Goal: Check status: Check status

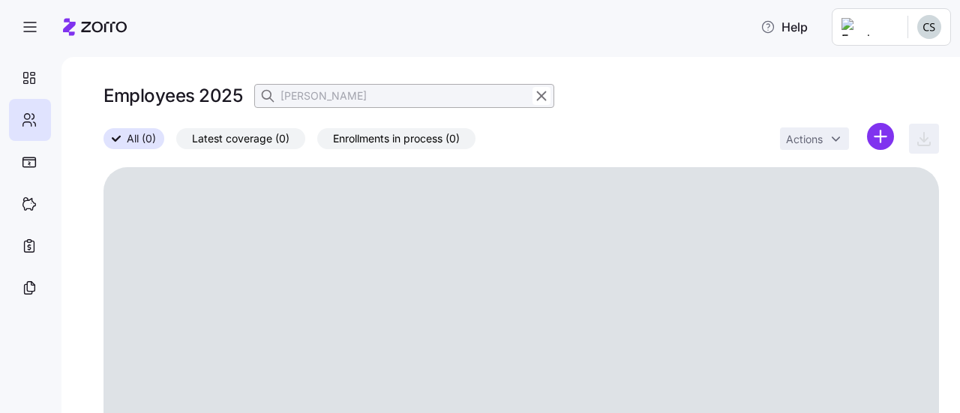
click at [547, 91] on icon "button" at bounding box center [541, 96] width 16 height 18
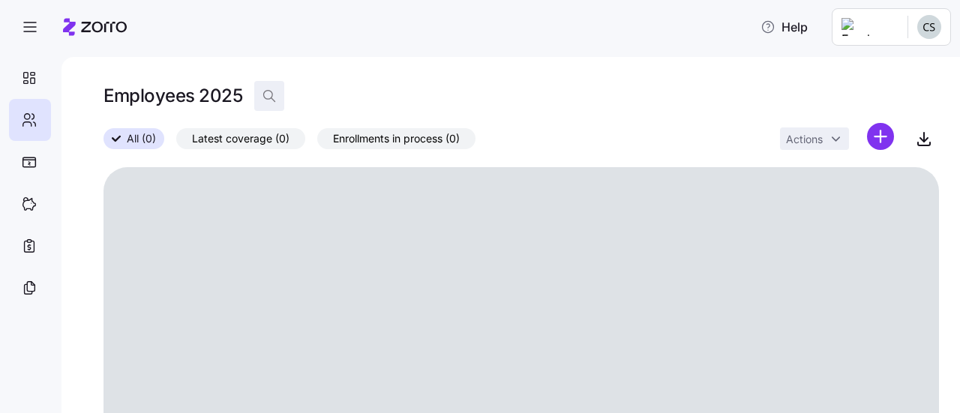
click at [274, 92] on icon "button" at bounding box center [269, 95] width 15 height 15
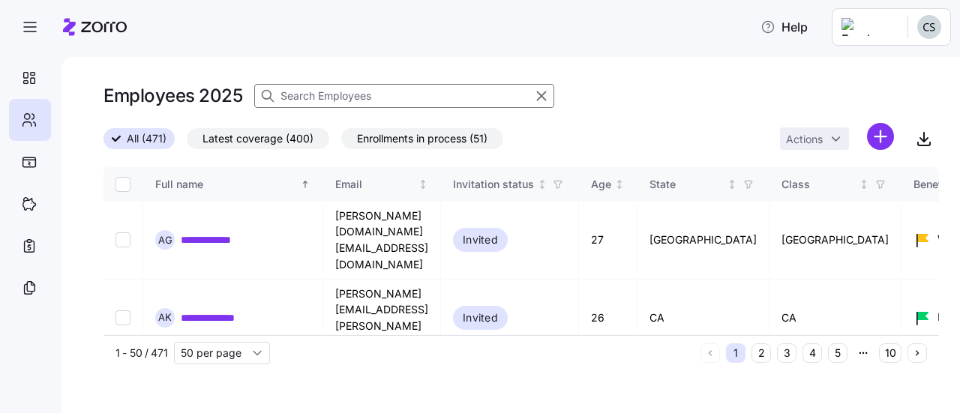
click at [265, 92] on icon at bounding box center [267, 95] width 15 height 15
click at [312, 91] on input at bounding box center [404, 96] width 300 height 24
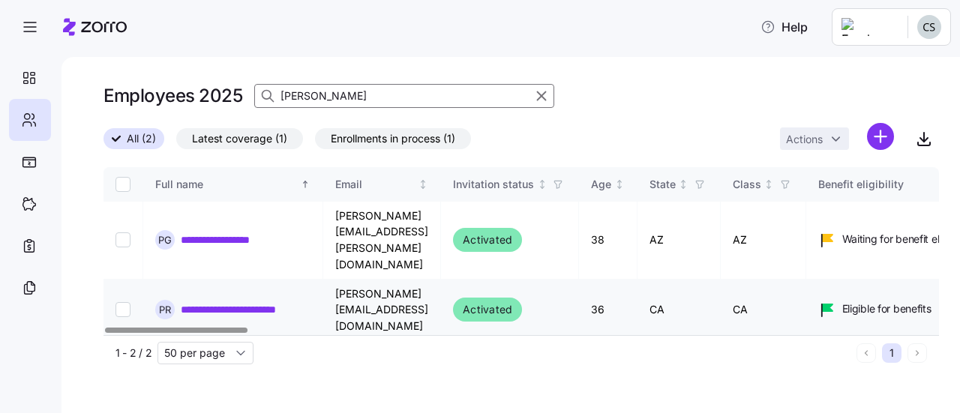
type input "[PERSON_NAME]"
click at [301, 302] on link "**********" at bounding box center [243, 309] width 125 height 15
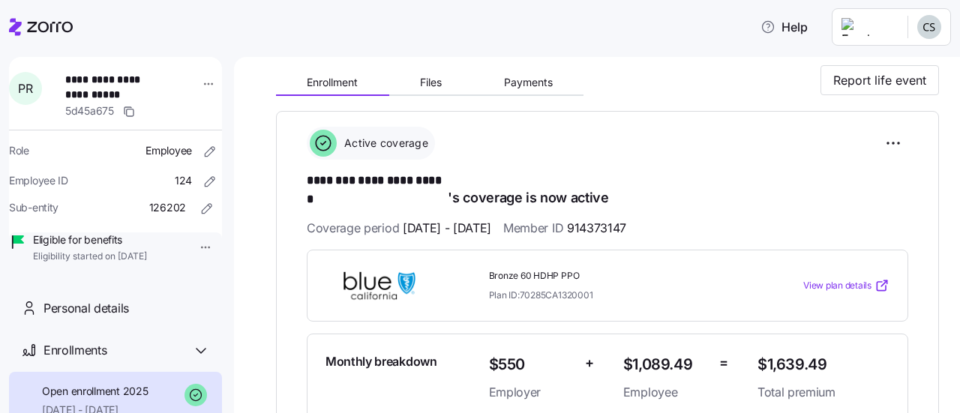
scroll to position [118, 0]
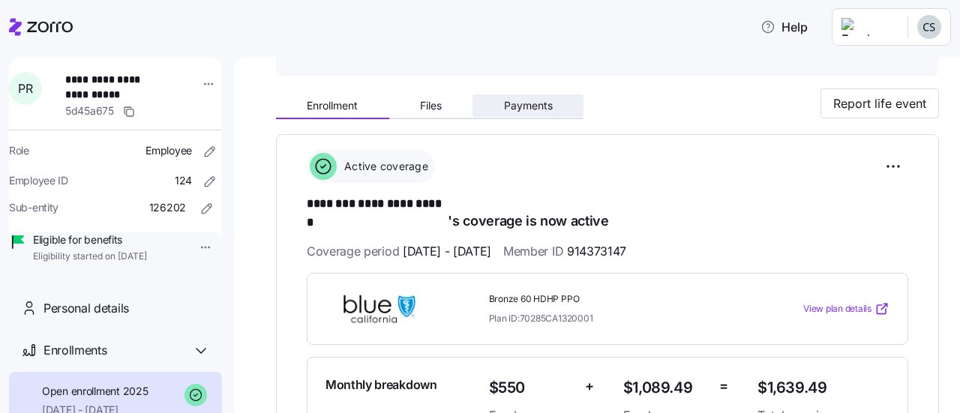
click at [519, 103] on span "Payments" at bounding box center [528, 105] width 49 height 10
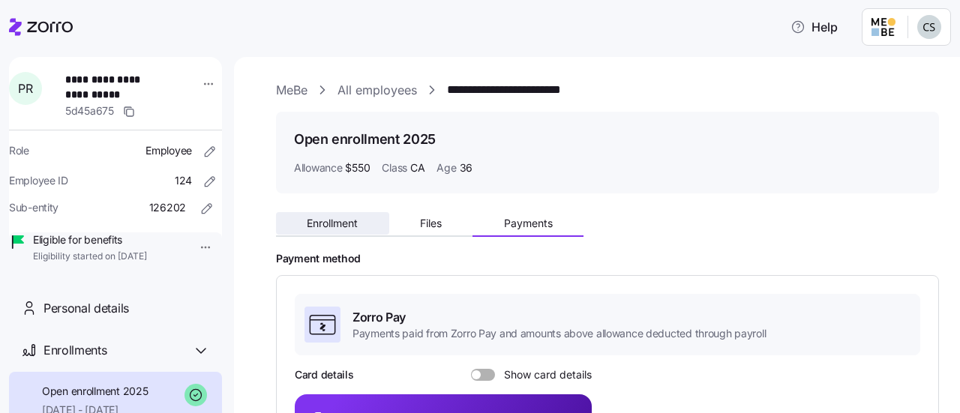
click at [330, 218] on span "Enrollment" at bounding box center [332, 223] width 51 height 10
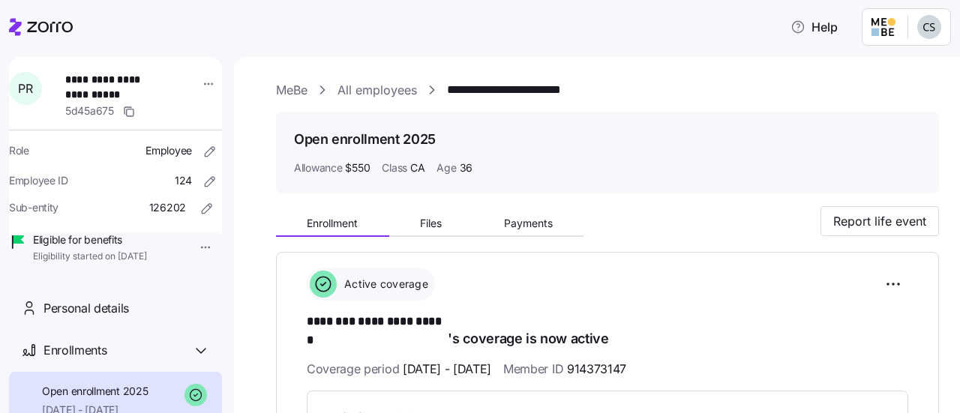
click at [400, 95] on link "All employees" at bounding box center [376, 90] width 79 height 19
click at [363, 92] on link "All employees" at bounding box center [376, 90] width 79 height 19
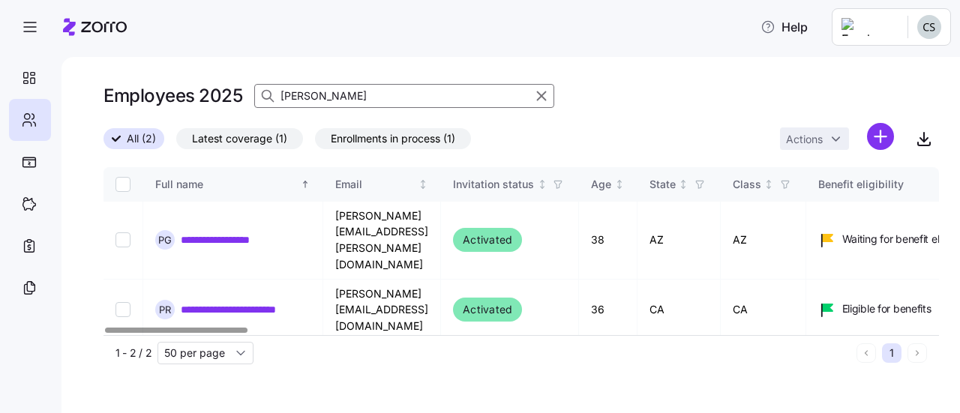
drag, startPoint x: 346, startPoint y: 103, endPoint x: 172, endPoint y: 97, distance: 173.3
click at [172, 97] on div "Employees 2025 [PERSON_NAME]" at bounding box center [328, 96] width 451 height 30
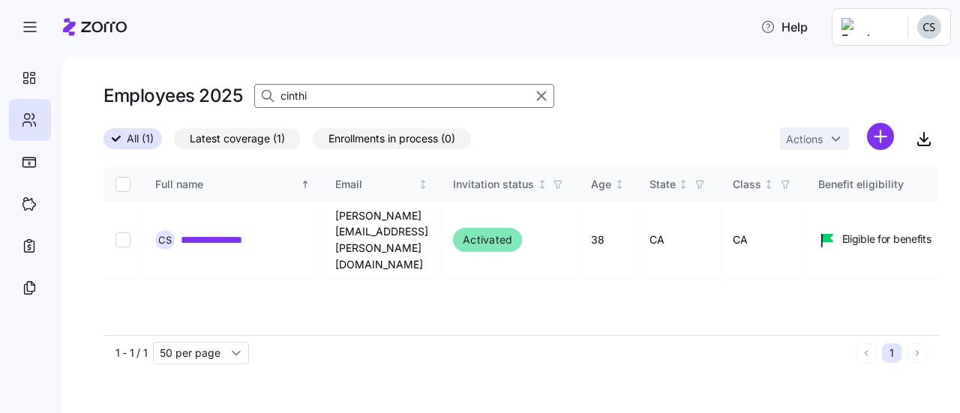
type input "[PERSON_NAME]"
click at [184, 232] on link "**********" at bounding box center [222, 239] width 83 height 15
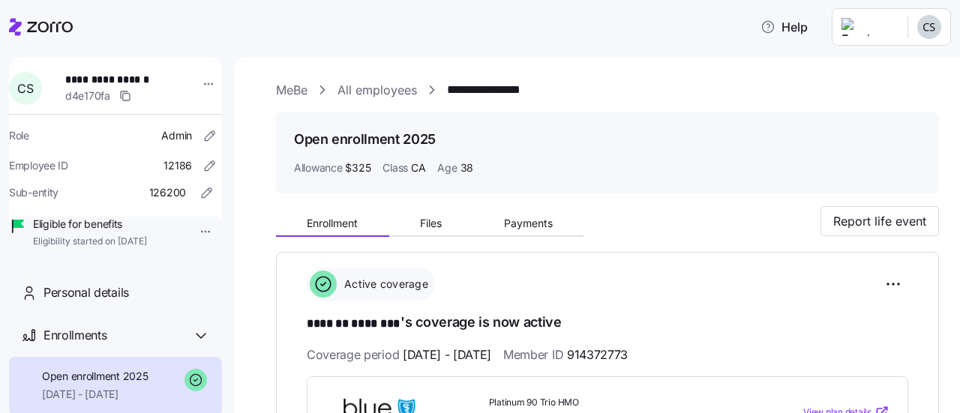
click at [367, 89] on link "All employees" at bounding box center [376, 90] width 79 height 19
click at [367, 94] on link "All employees" at bounding box center [376, 90] width 79 height 19
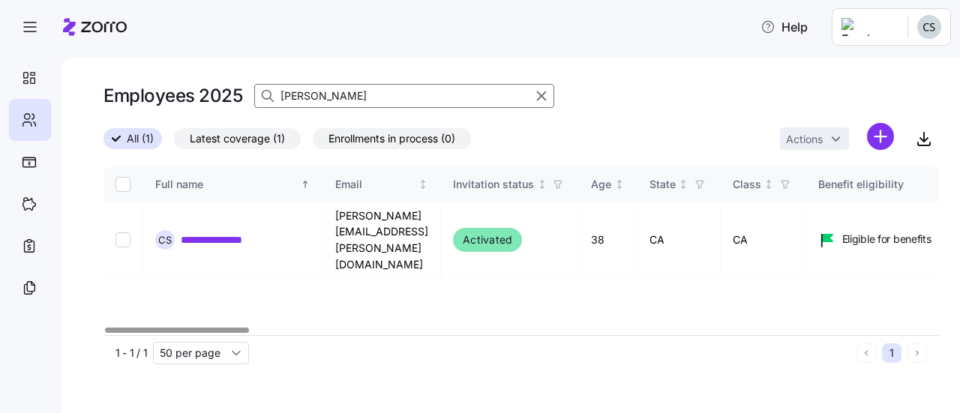
drag, startPoint x: 364, startPoint y: 98, endPoint x: 154, endPoint y: 114, distance: 210.6
click at [154, 114] on div "Employees 2025 [PERSON_NAME]" at bounding box center [520, 102] width 835 height 42
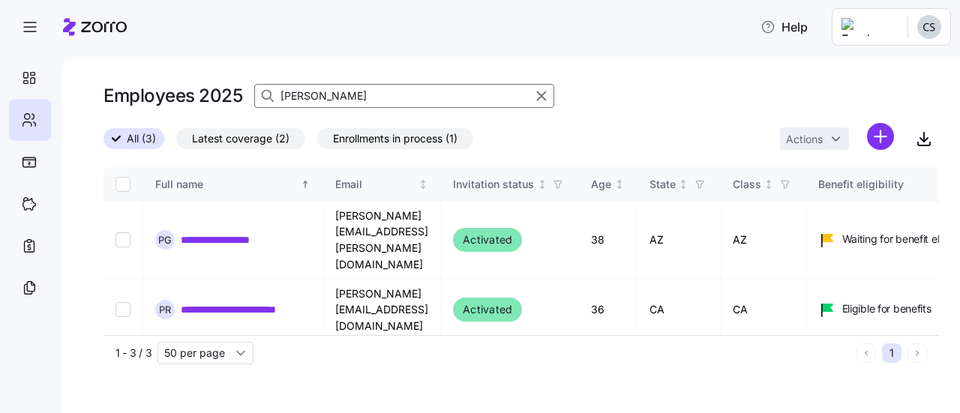
type input "[PERSON_NAME]"
click at [249, 302] on link "**********" at bounding box center [243, 309] width 125 height 15
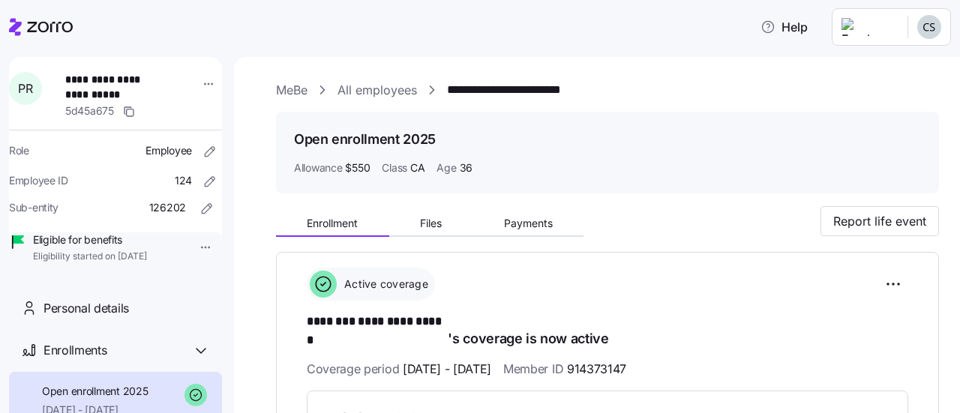
scroll to position [150, 0]
